Goal: Navigation & Orientation: Find specific page/section

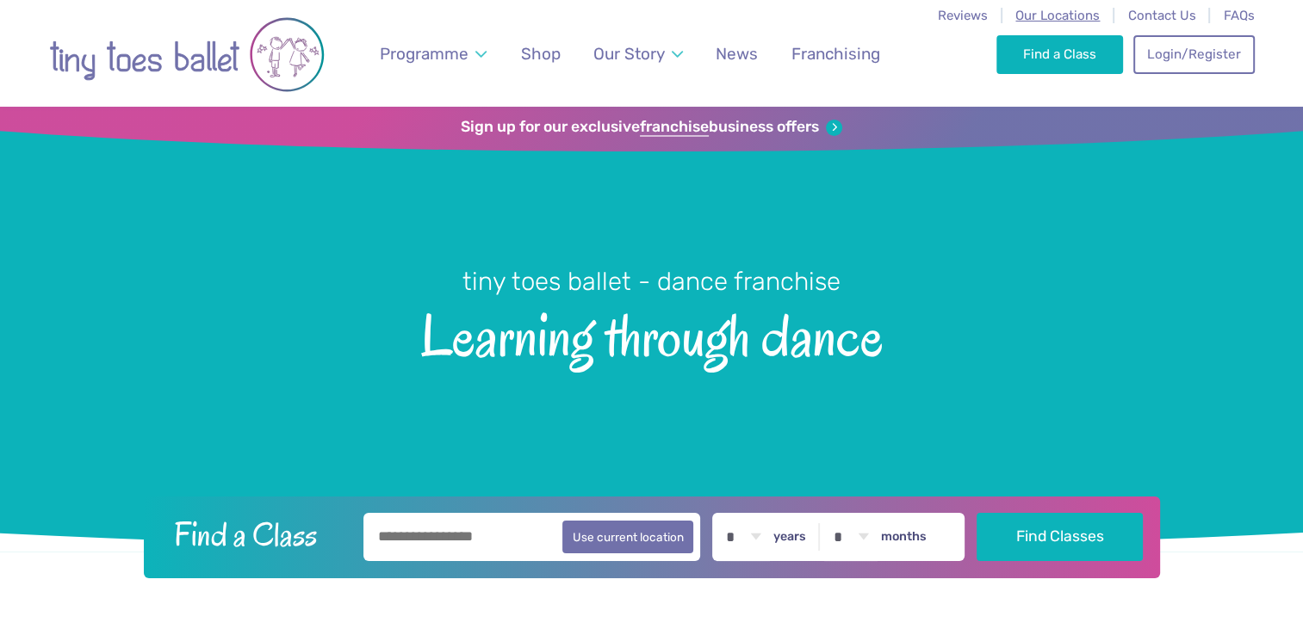
click at [1061, 15] on span "Our Locations" at bounding box center [1057, 15] width 84 height 15
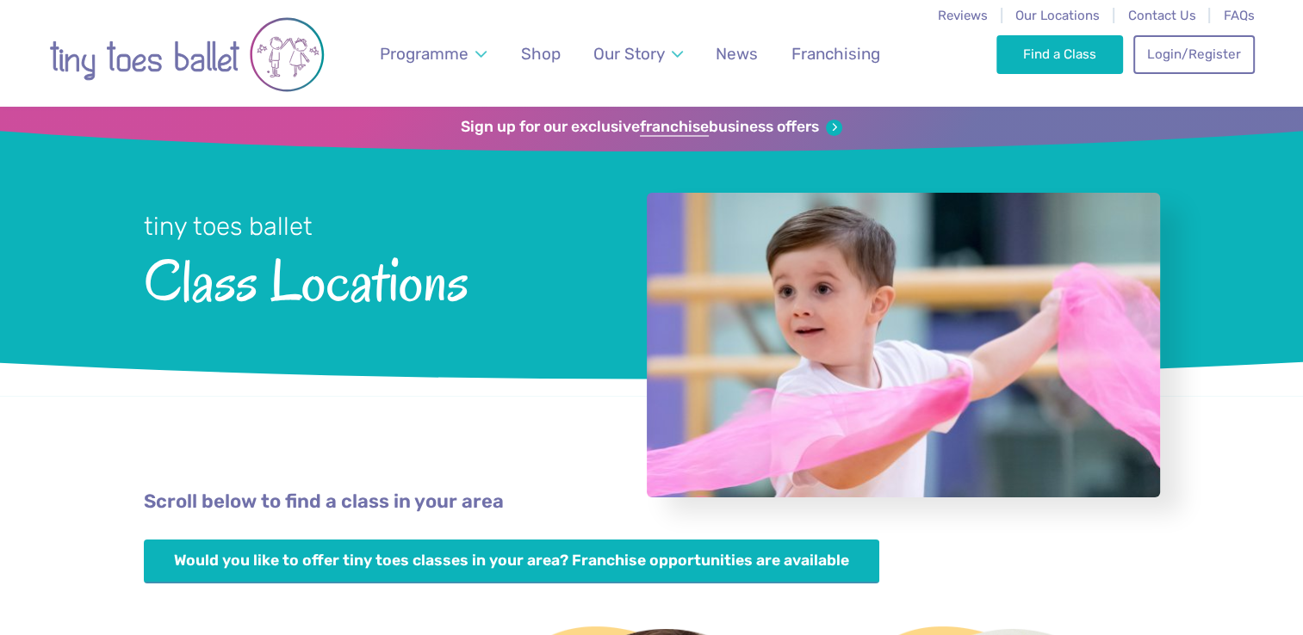
scroll to position [555, 0]
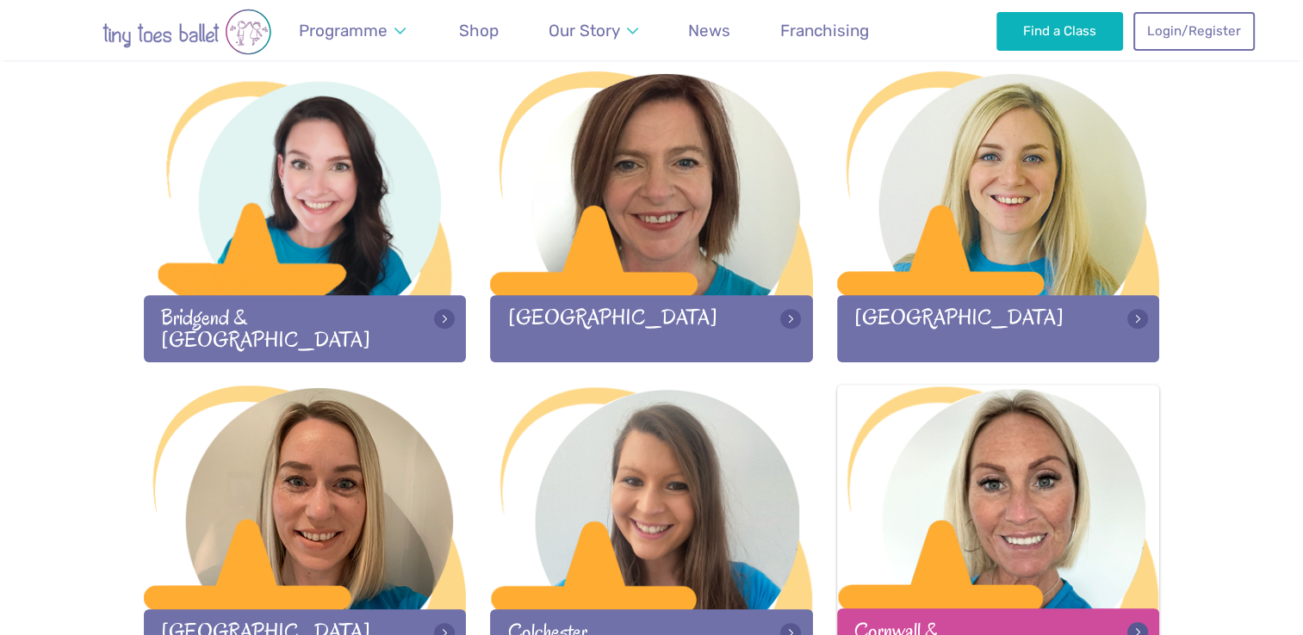
click at [1137, 551] on div at bounding box center [998, 498] width 323 height 227
